Goal: Transaction & Acquisition: Purchase product/service

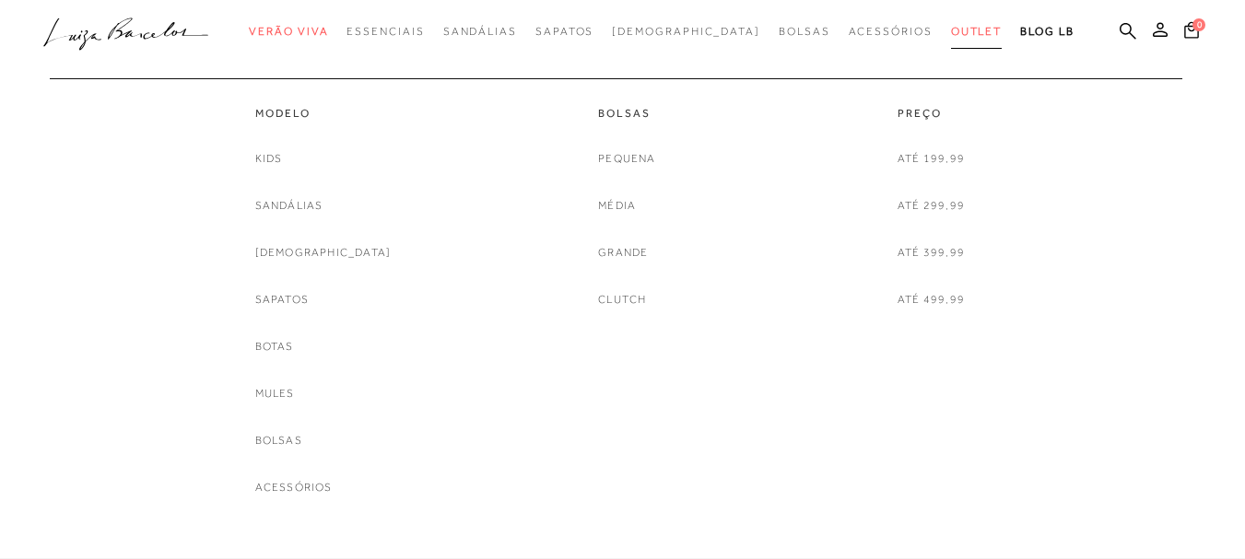
click at [951, 44] on link "Outlet" at bounding box center [977, 32] width 52 height 34
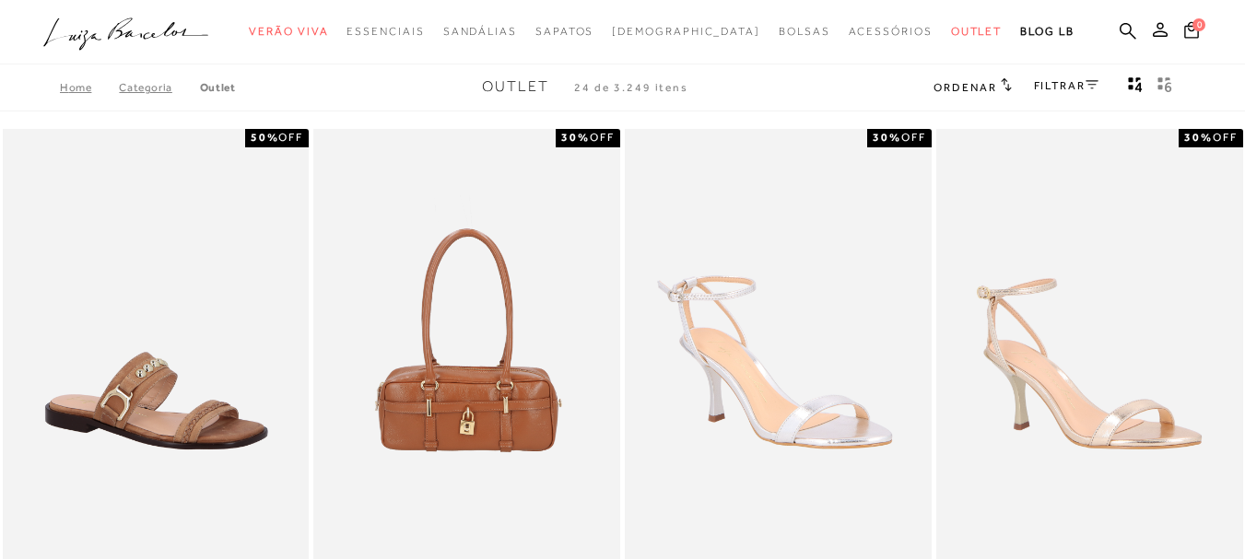
click at [1098, 81] on icon at bounding box center [1092, 84] width 13 height 9
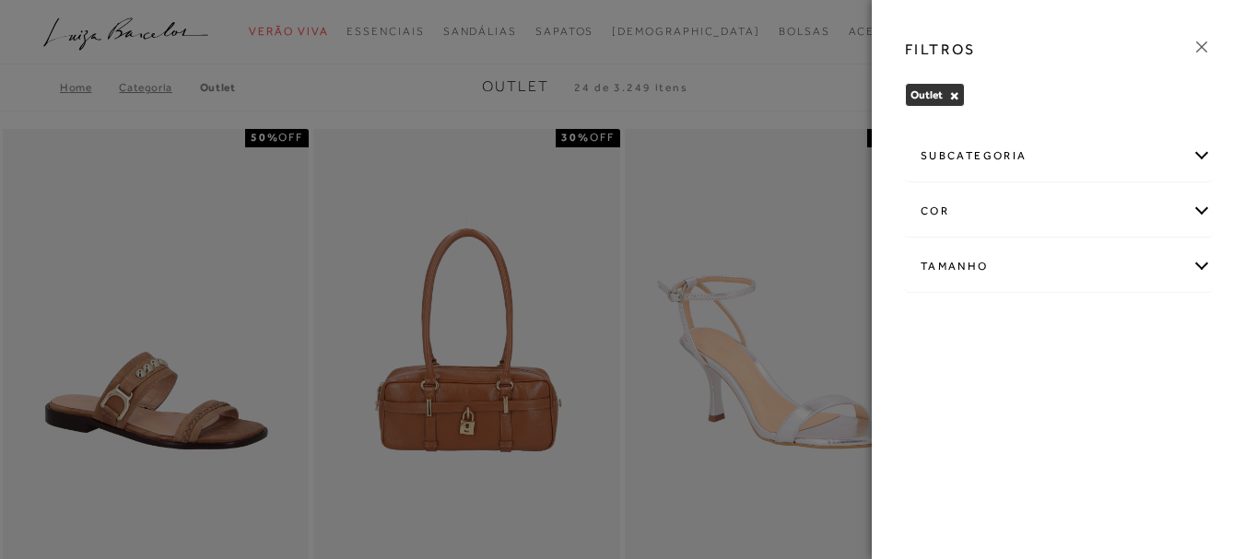
click at [1190, 44] on div "FILTROS" at bounding box center [1058, 50] width 336 height 48
click at [1208, 43] on icon at bounding box center [1202, 47] width 20 height 20
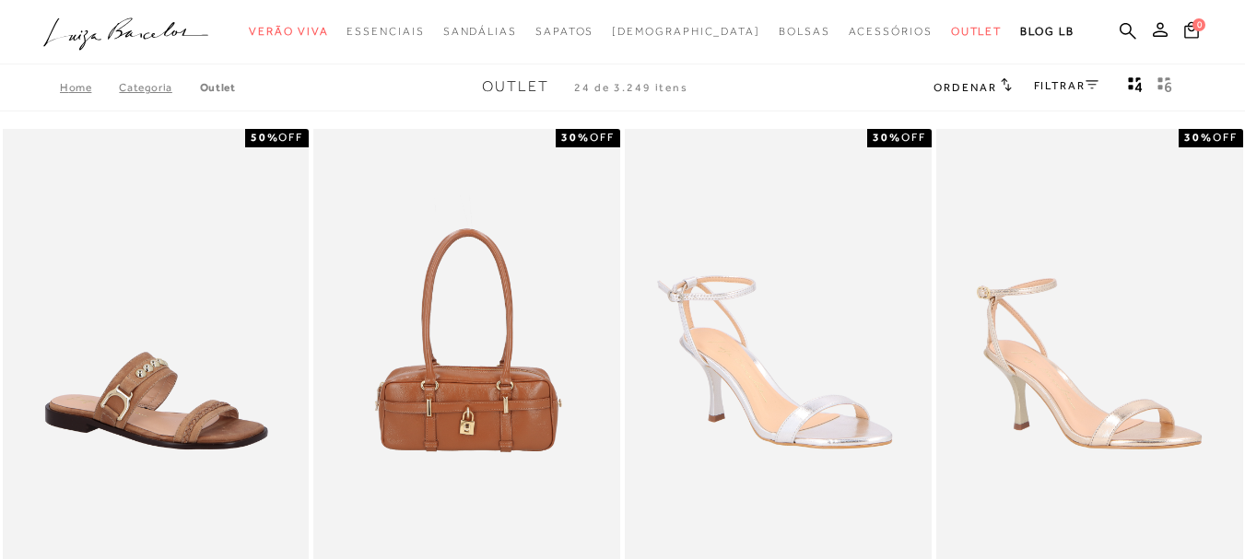
click at [961, 92] on span "Ordenar" at bounding box center [965, 87] width 63 height 13
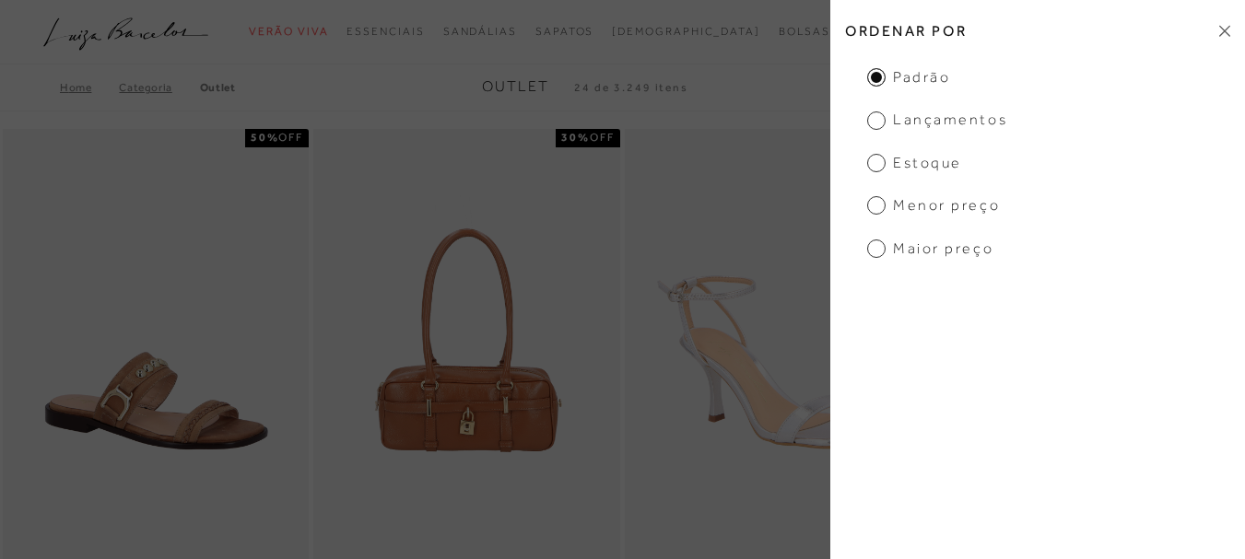
click at [1230, 28] on h2 "Ordenar por" at bounding box center [1037, 30] width 415 height 43
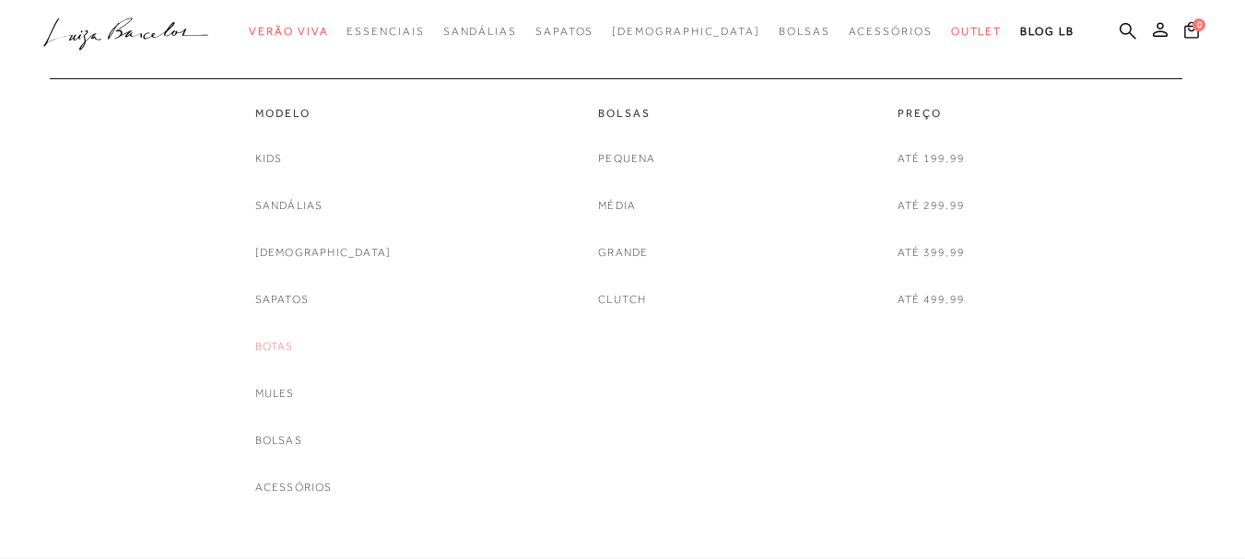
click at [294, 349] on link "Botas" at bounding box center [274, 346] width 39 height 19
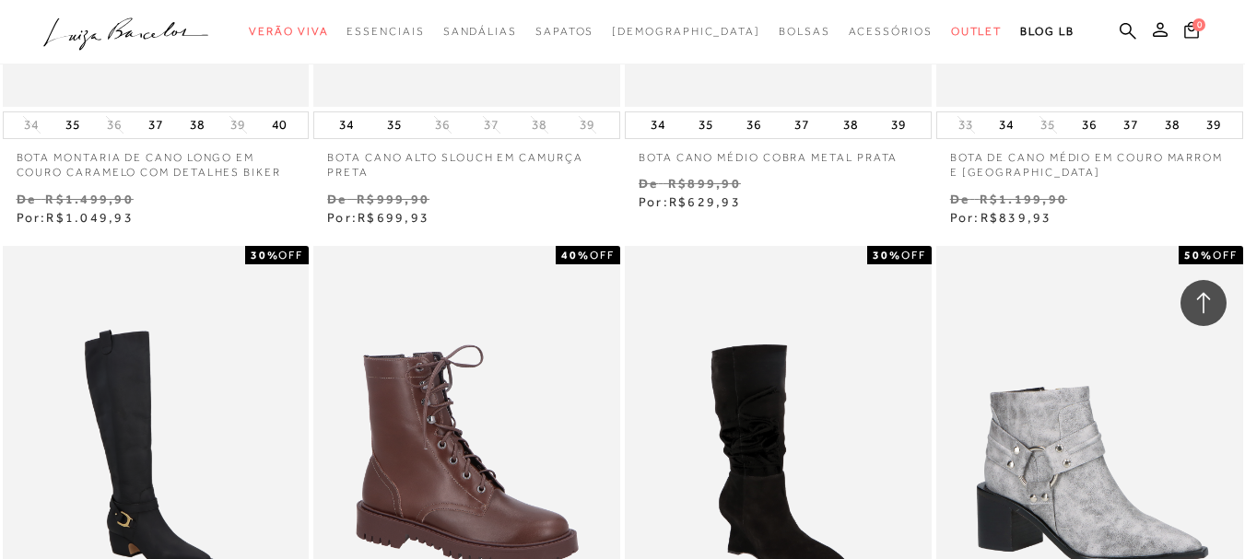
scroll to position [2919, 0]
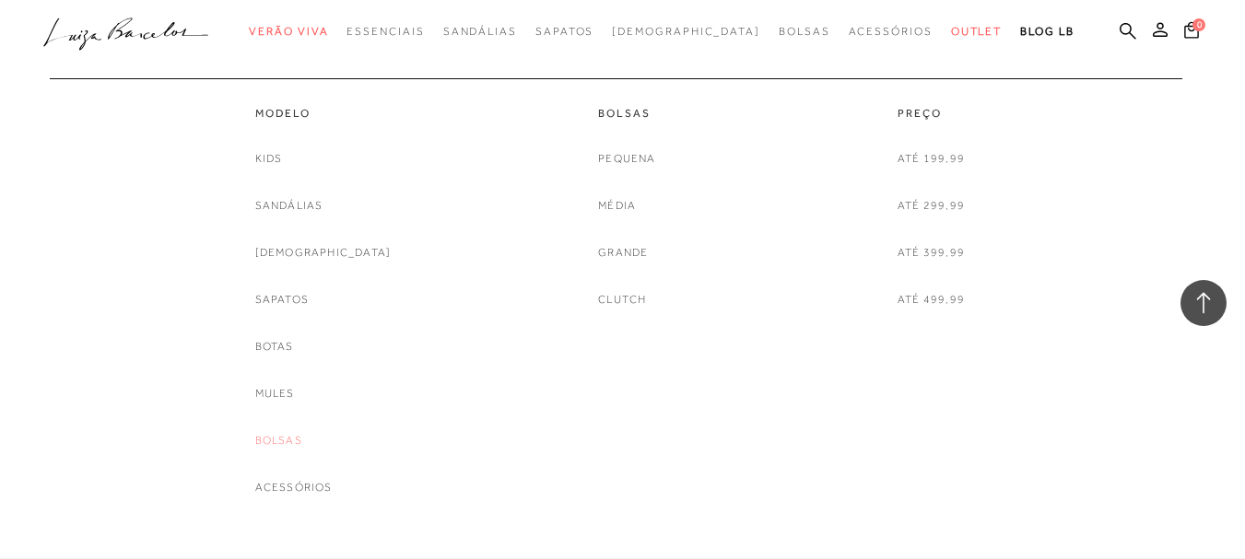
click at [299, 437] on link "Bolsas" at bounding box center [278, 440] width 47 height 19
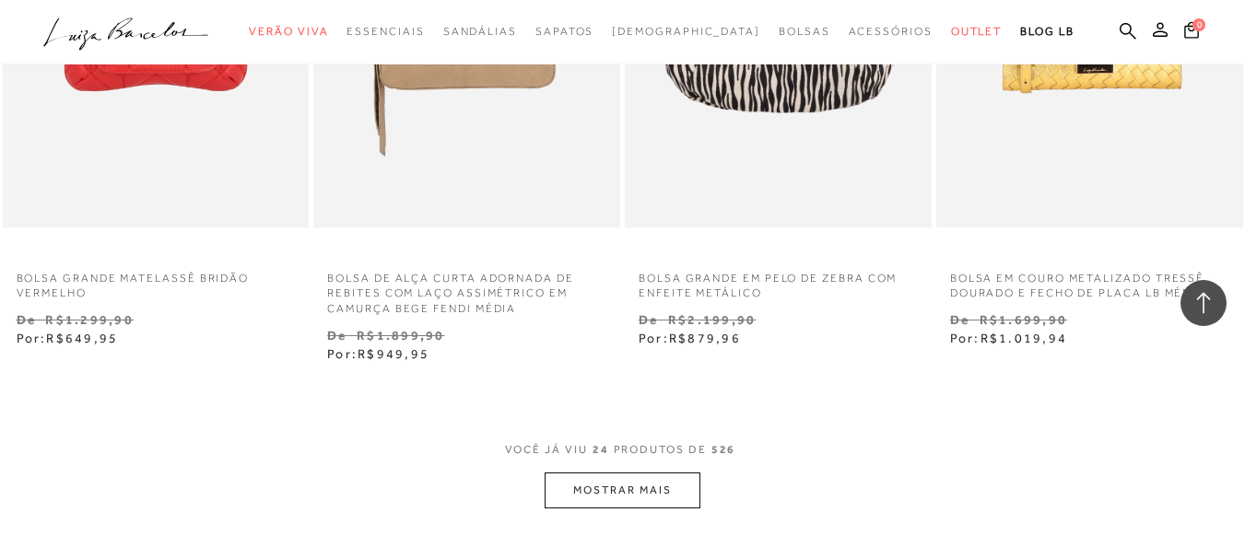
scroll to position [3487, 0]
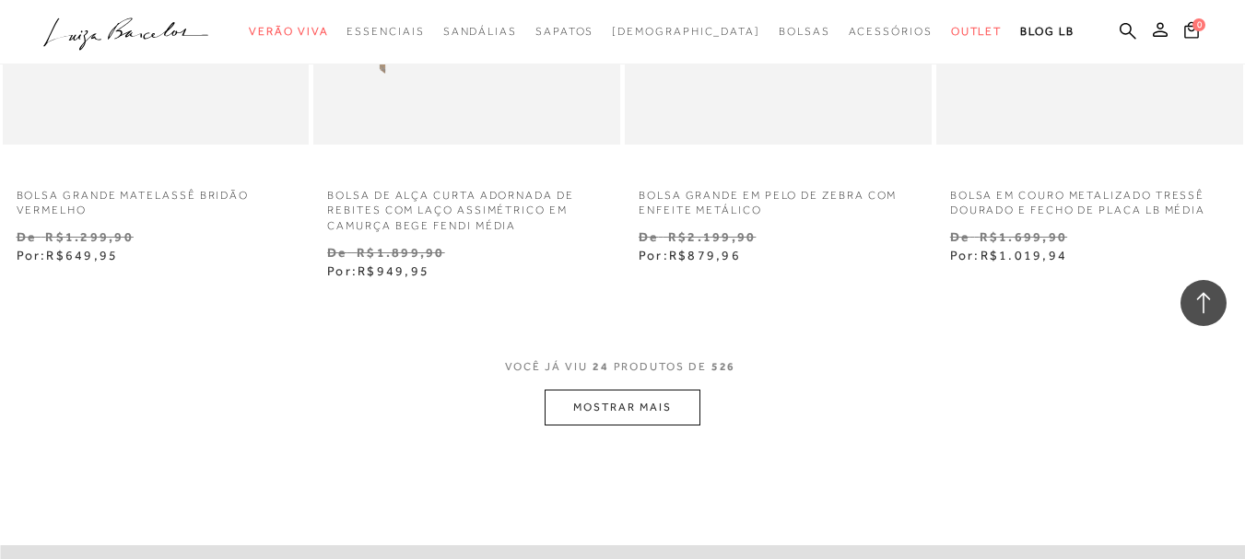
click at [651, 426] on button "MOSTRAR MAIS" at bounding box center [622, 408] width 155 height 36
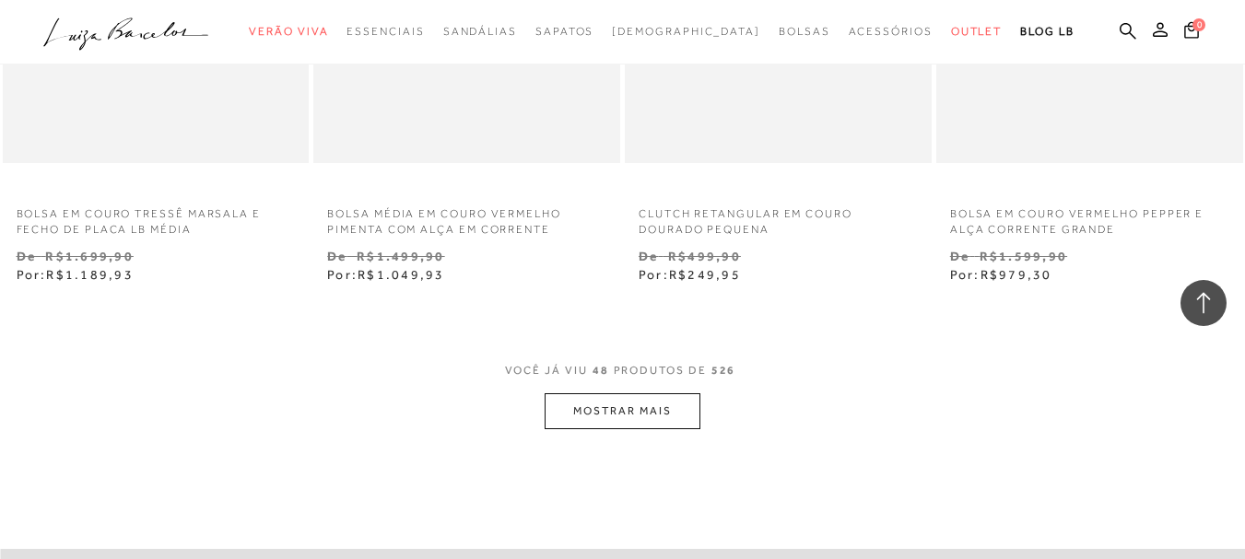
scroll to position [7110, 0]
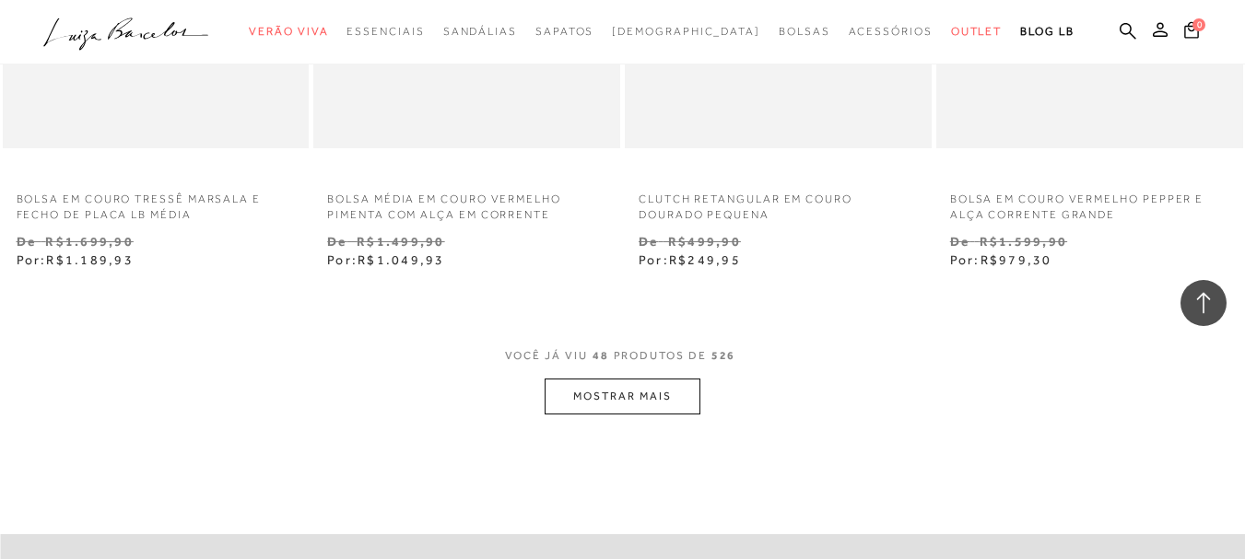
click at [643, 411] on button "MOSTRAR MAIS" at bounding box center [622, 397] width 155 height 36
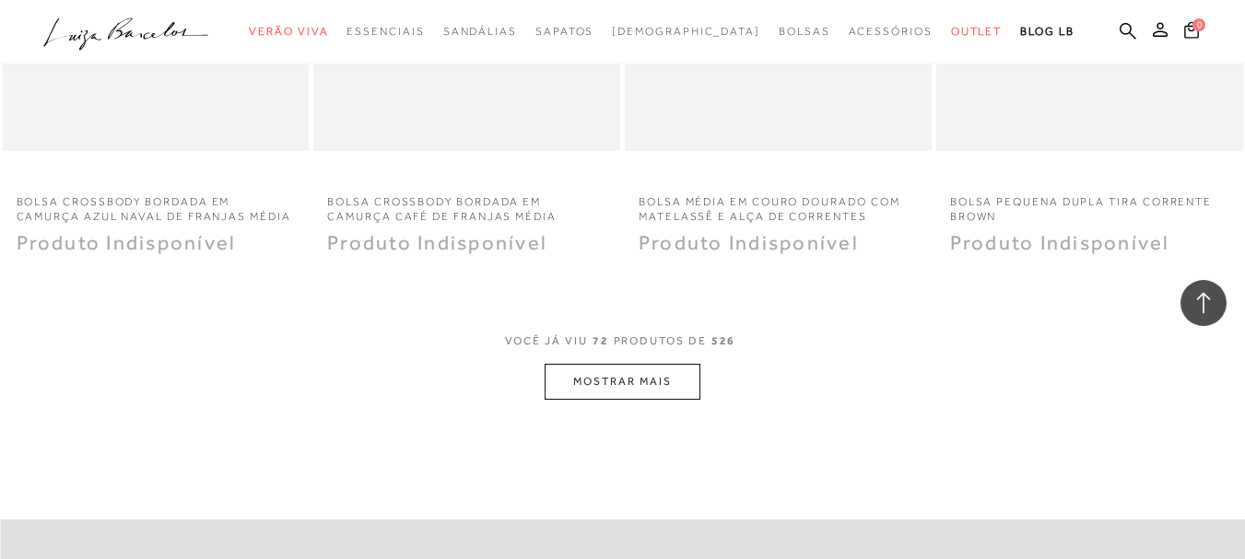
scroll to position [10776, 0]
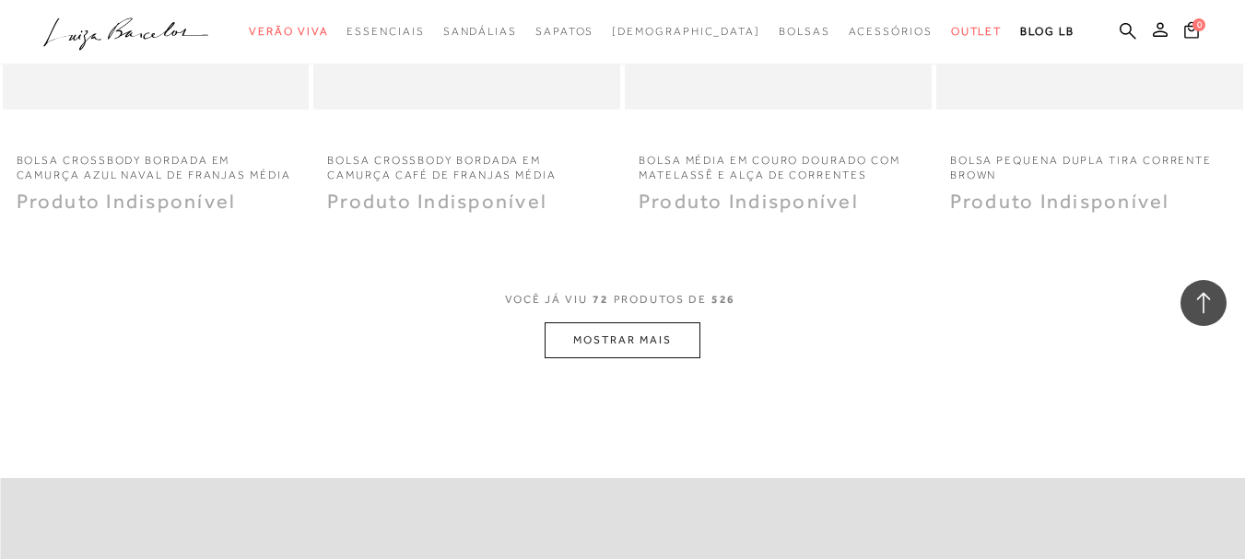
click at [654, 346] on button "MOSTRAR MAIS" at bounding box center [622, 341] width 155 height 36
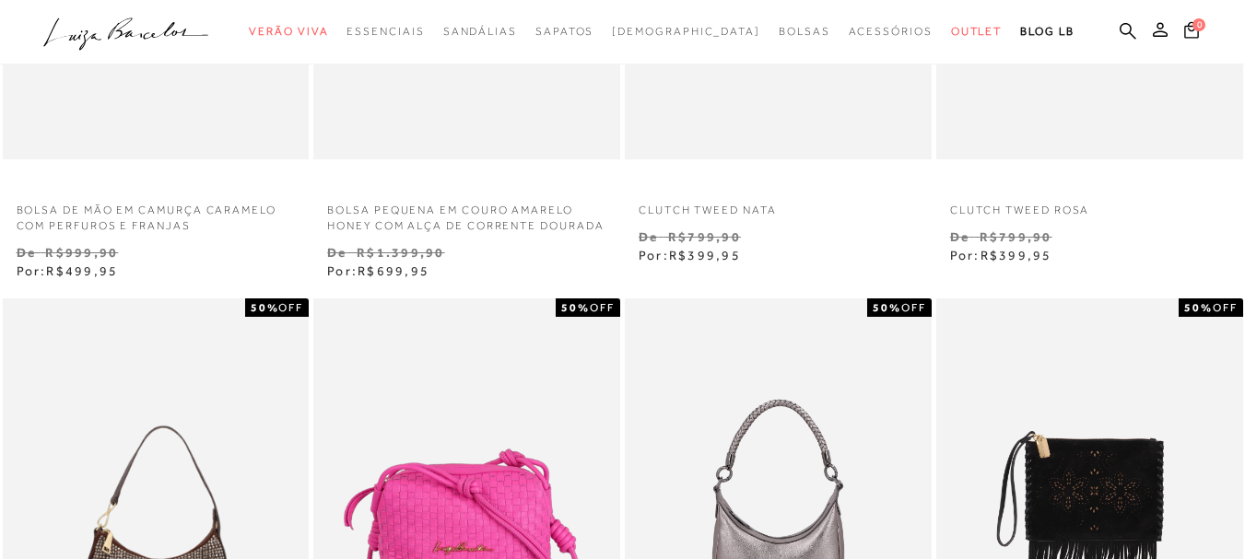
scroll to position [0, 0]
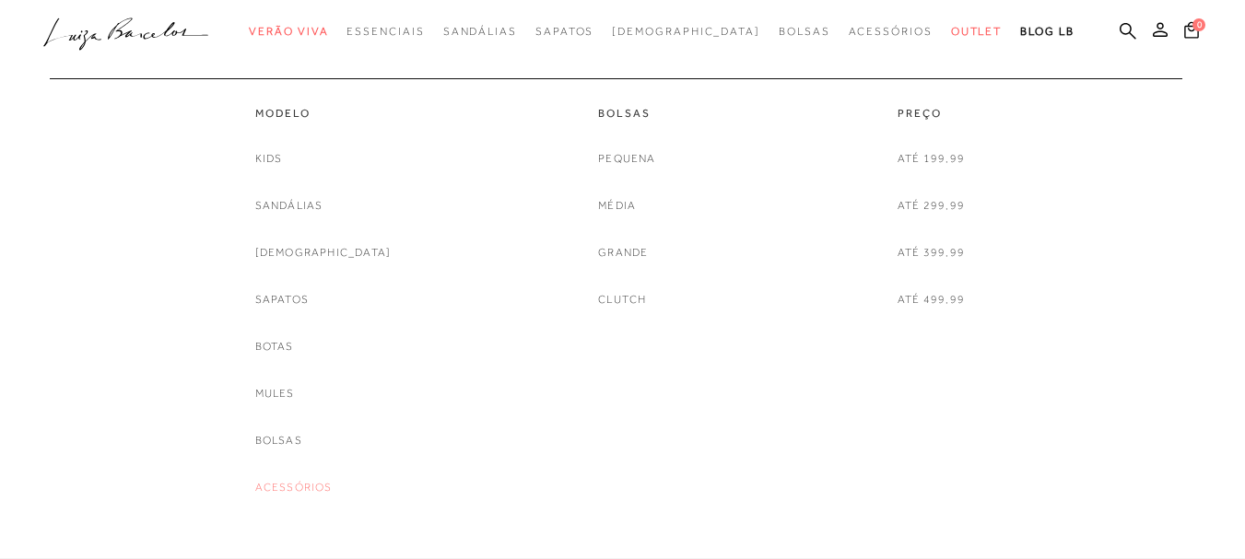
click at [313, 482] on link "Acessórios" at bounding box center [293, 487] width 77 height 19
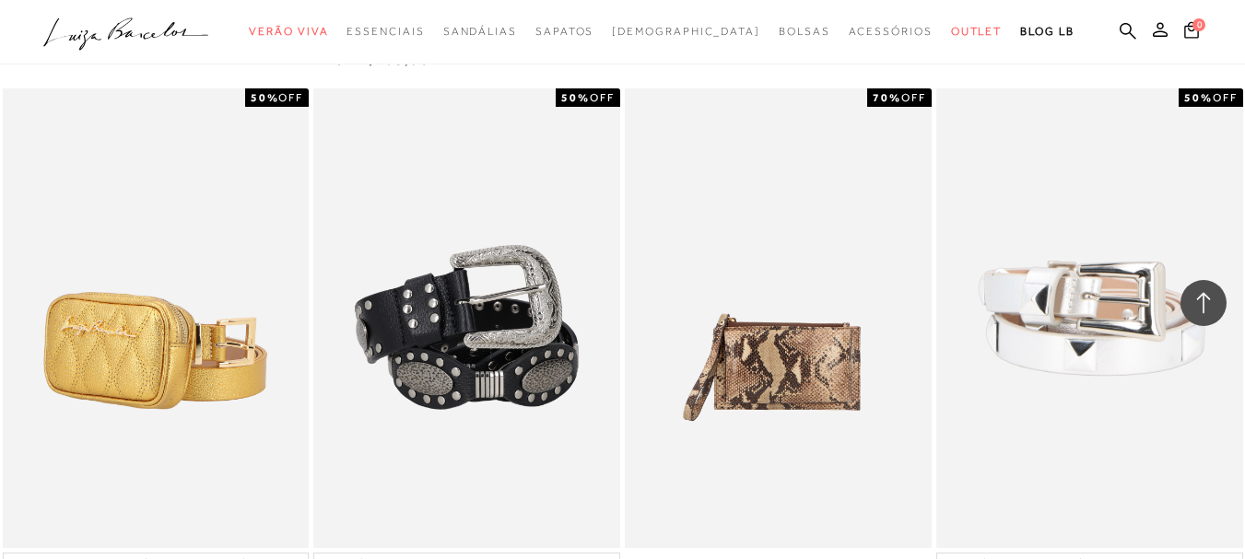
scroll to position [3363, 0]
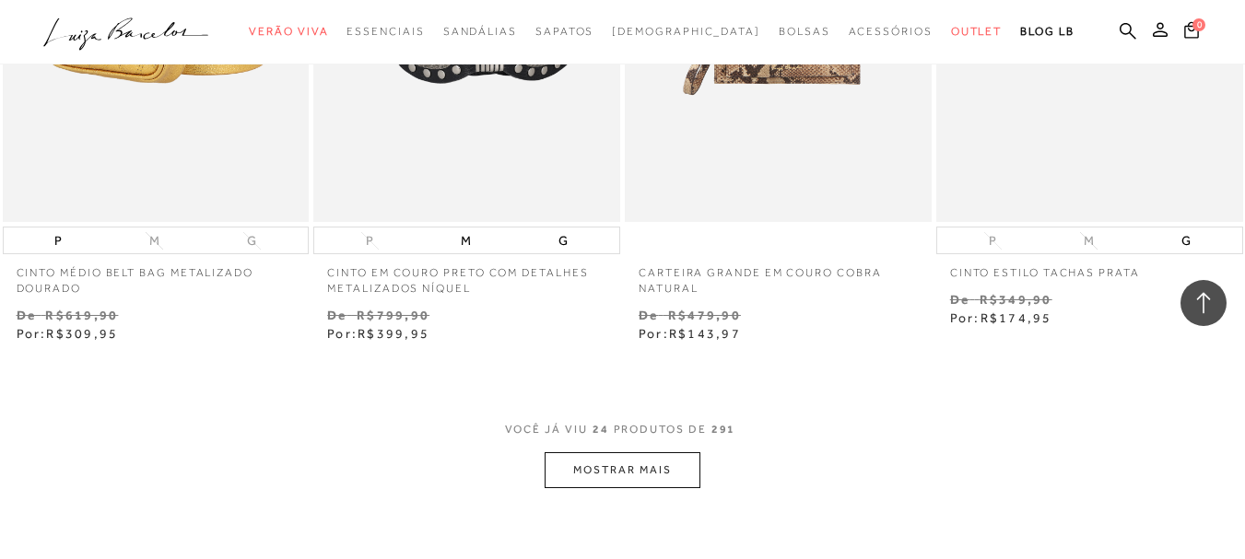
click at [668, 468] on button "MOSTRAR MAIS" at bounding box center [622, 470] width 155 height 36
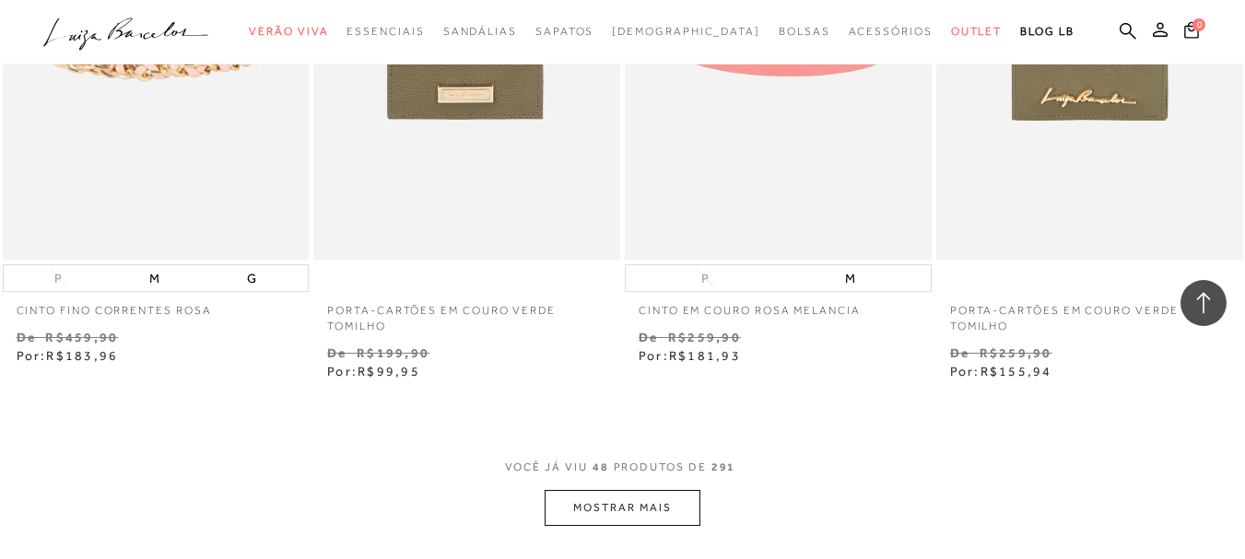
scroll to position [6935, 0]
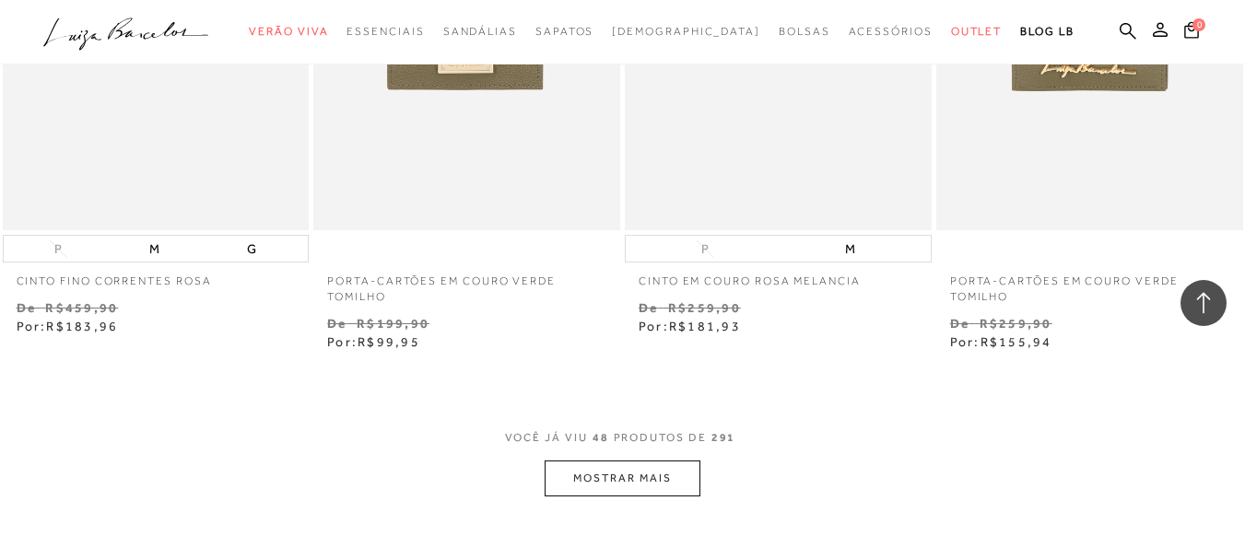
click at [622, 489] on button "MOSTRAR MAIS" at bounding box center [622, 479] width 155 height 36
